Goal: Find specific page/section: Find specific page/section

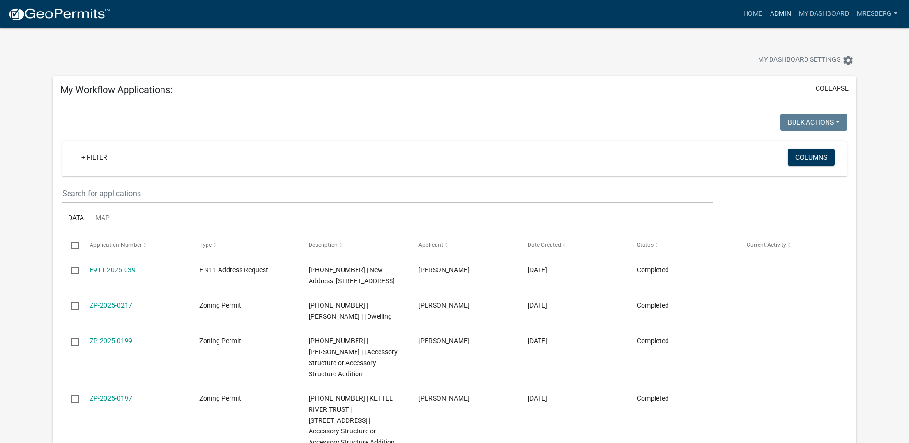
click at [780, 15] on link "Admin" at bounding box center [780, 14] width 29 height 18
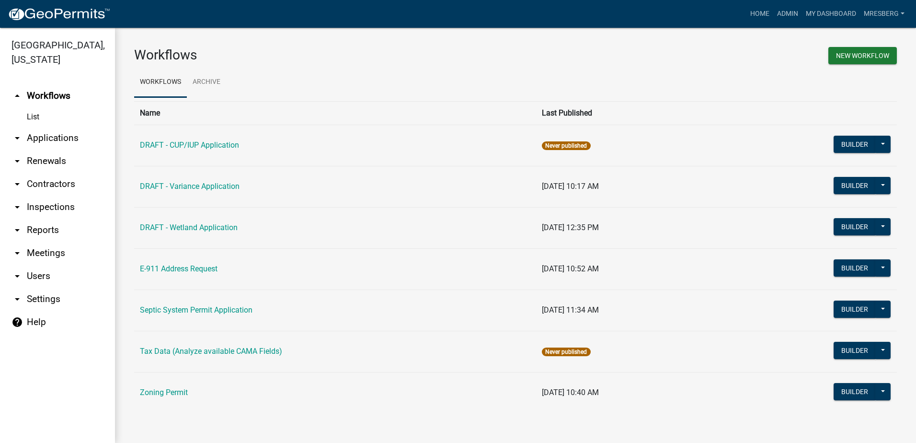
click at [48, 141] on link "arrow_drop_down Applications" at bounding box center [57, 137] width 115 height 23
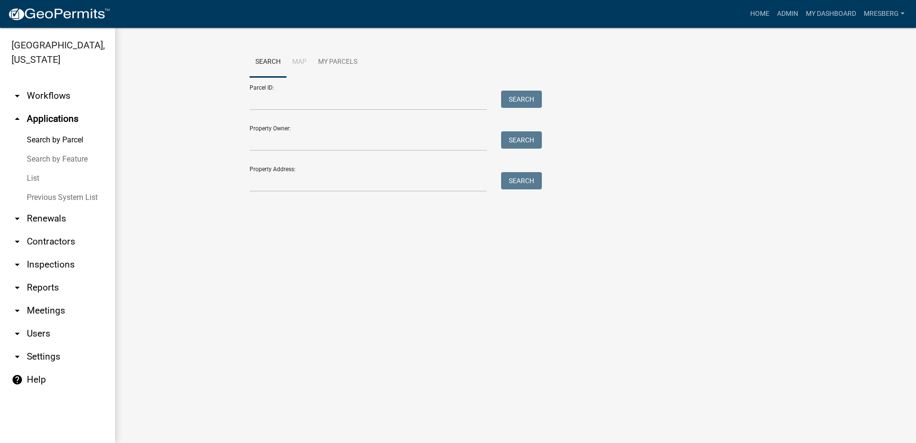
click at [35, 179] on link "List" at bounding box center [57, 178] width 115 height 19
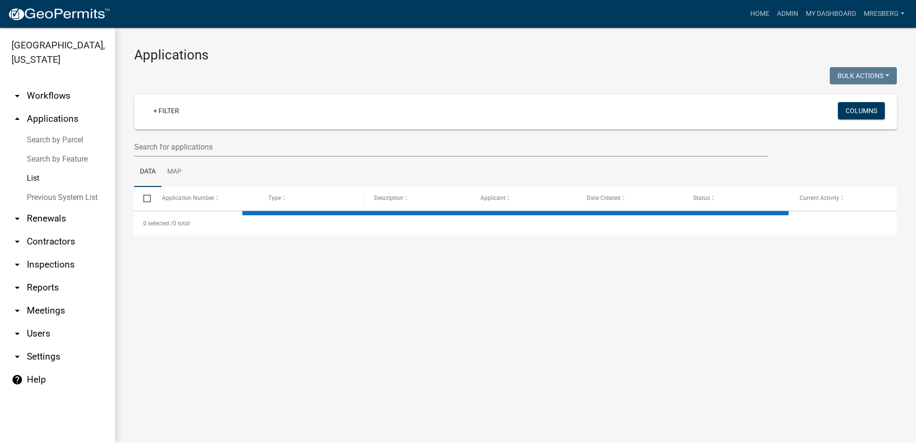
select select "3: 100"
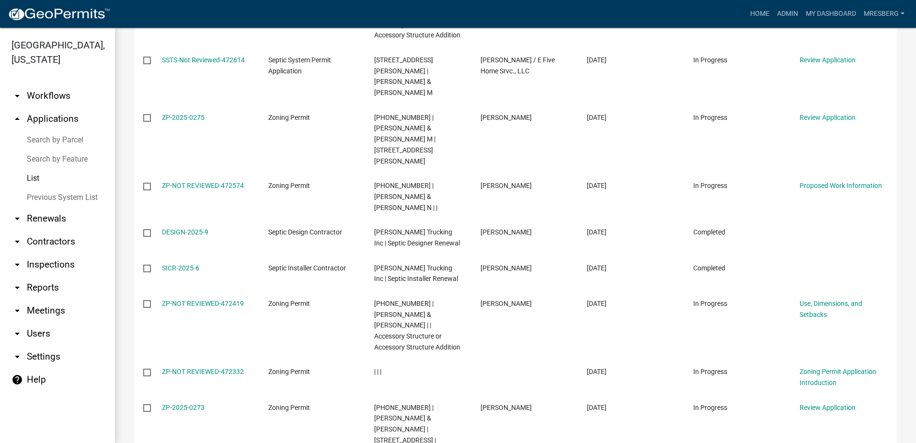
scroll to position [575, 0]
